Goal: Task Accomplishment & Management: Manage account settings

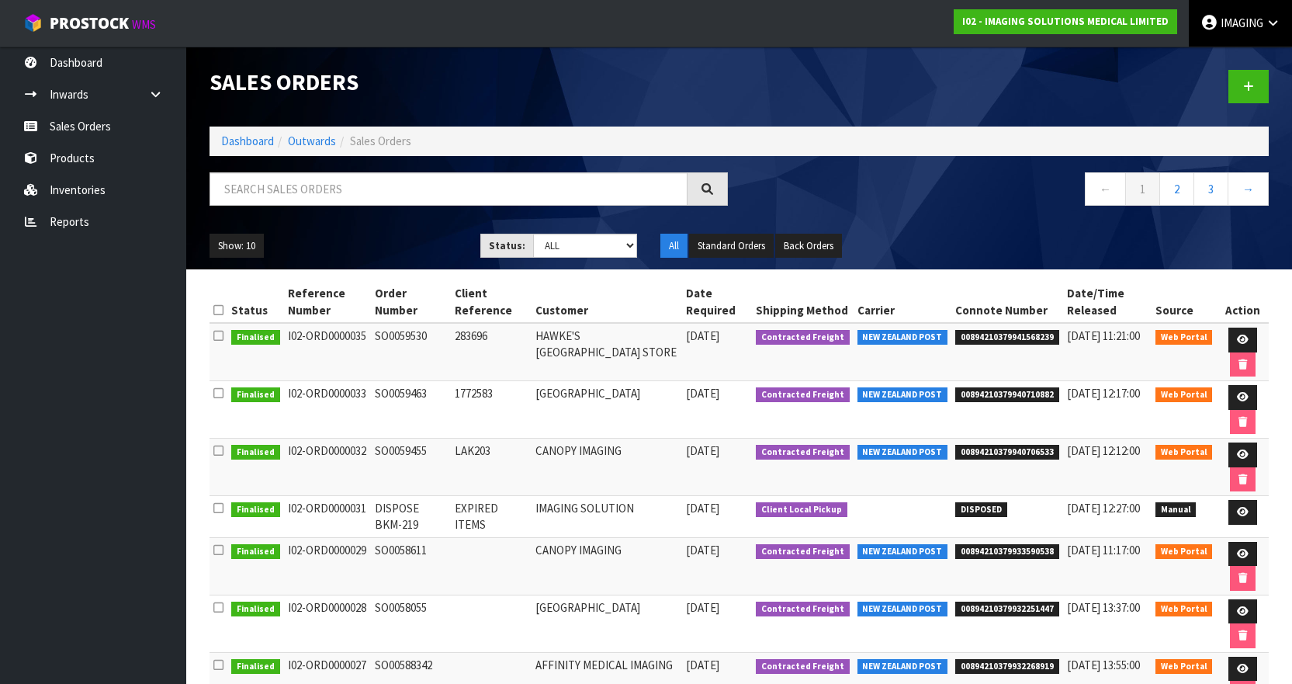
click at [1233, 21] on span "IMAGING" at bounding box center [1241, 23] width 43 height 15
click at [1227, 54] on link "Logout" at bounding box center [1229, 61] width 123 height 21
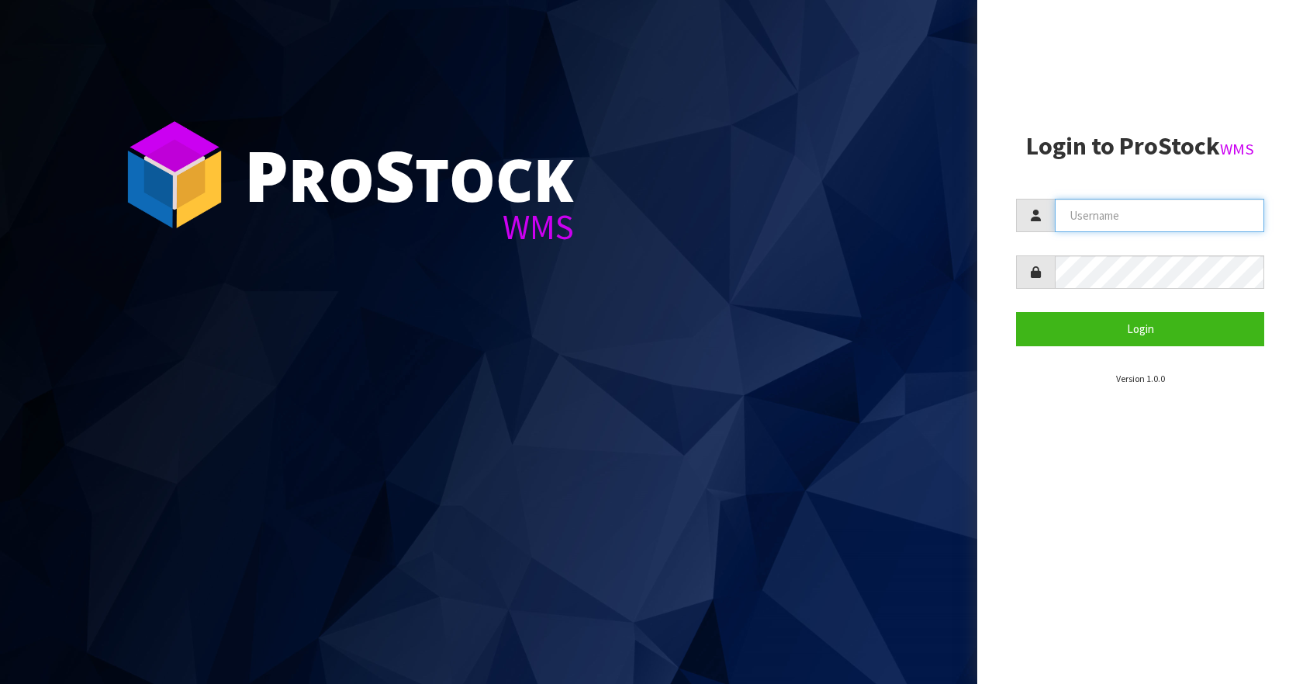
click at [1101, 215] on input "text" at bounding box center [1159, 215] width 209 height 33
type input "Aquacooler"
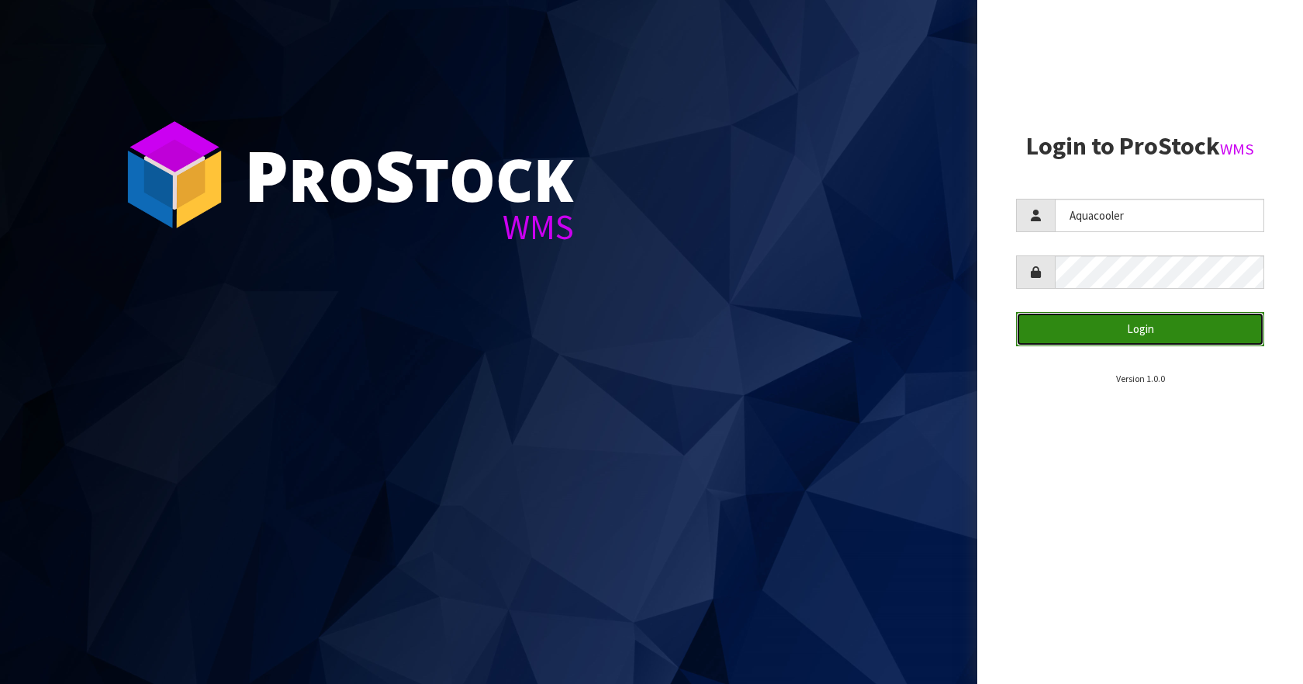
click at [1152, 339] on button "Login" at bounding box center [1140, 328] width 248 height 33
